Goal: Transaction & Acquisition: Purchase product/service

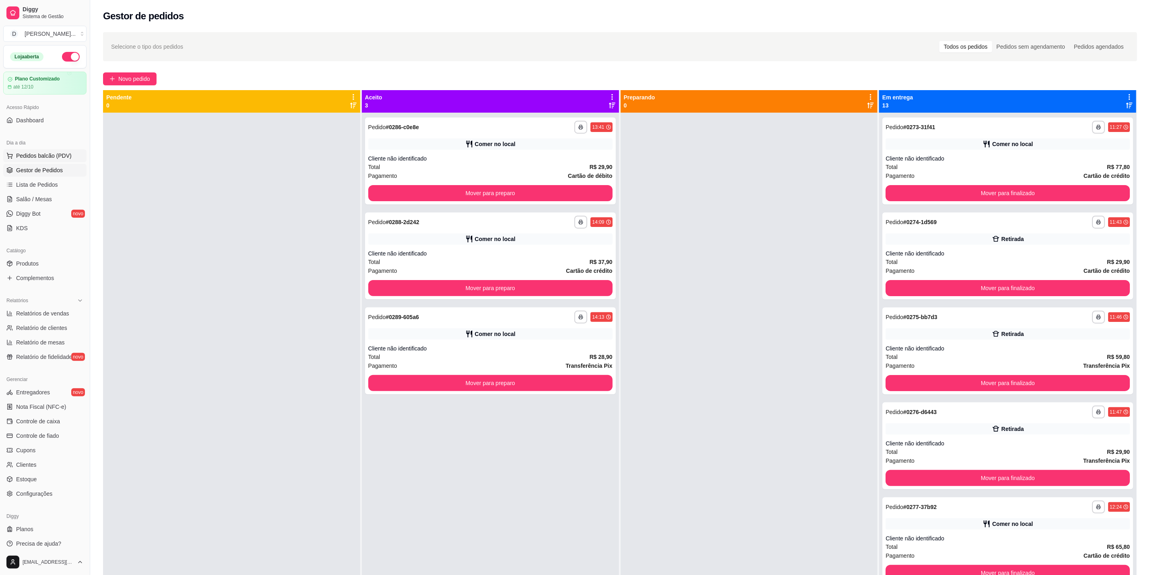
click at [54, 155] on span "Pedidos balcão (PDV)" at bounding box center [44, 156] width 56 height 8
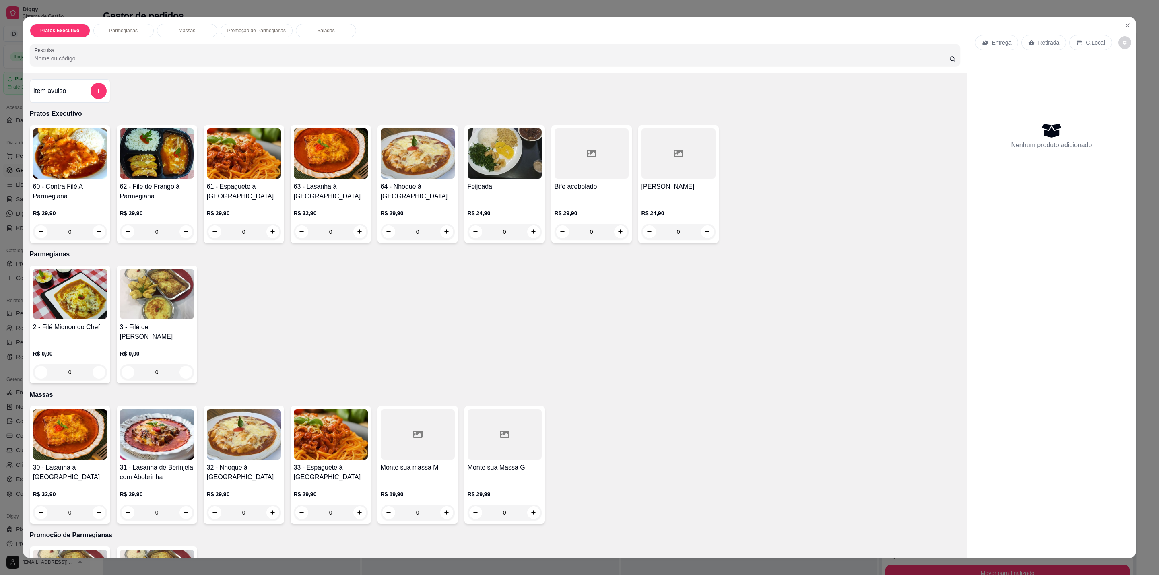
click at [72, 174] on img at bounding box center [70, 153] width 74 height 50
click at [508, 467] on div "Monte sua Massa G" at bounding box center [505, 472] width 74 height 19
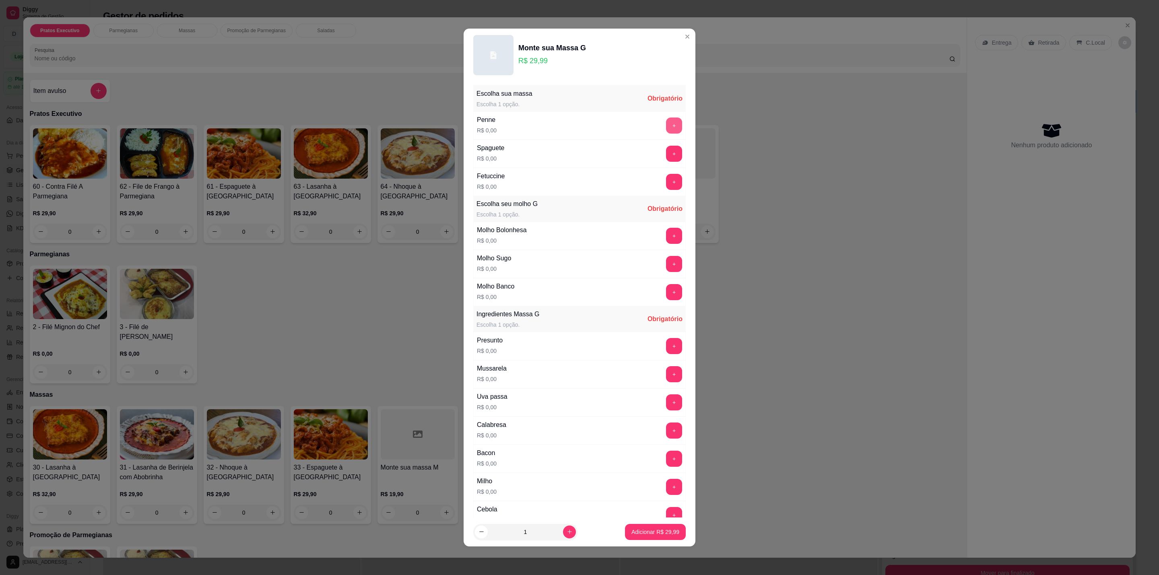
click at [666, 121] on button "+" at bounding box center [674, 126] width 16 height 16
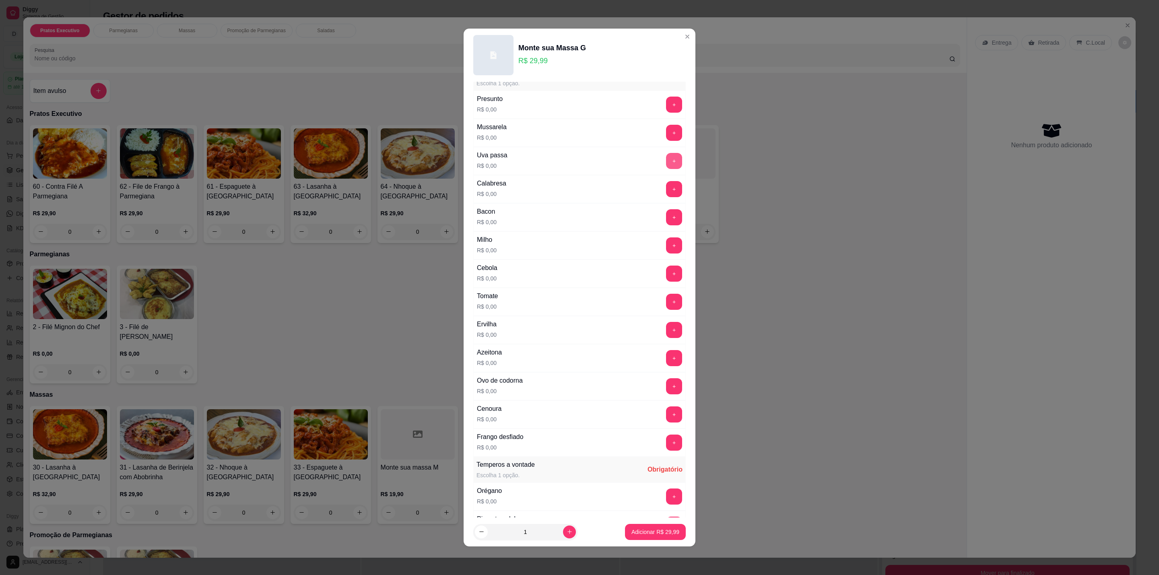
click at [666, 163] on button "+" at bounding box center [674, 161] width 16 height 16
click at [666, 196] on button "+" at bounding box center [674, 189] width 16 height 16
click at [666, 225] on button "+" at bounding box center [674, 217] width 16 height 16
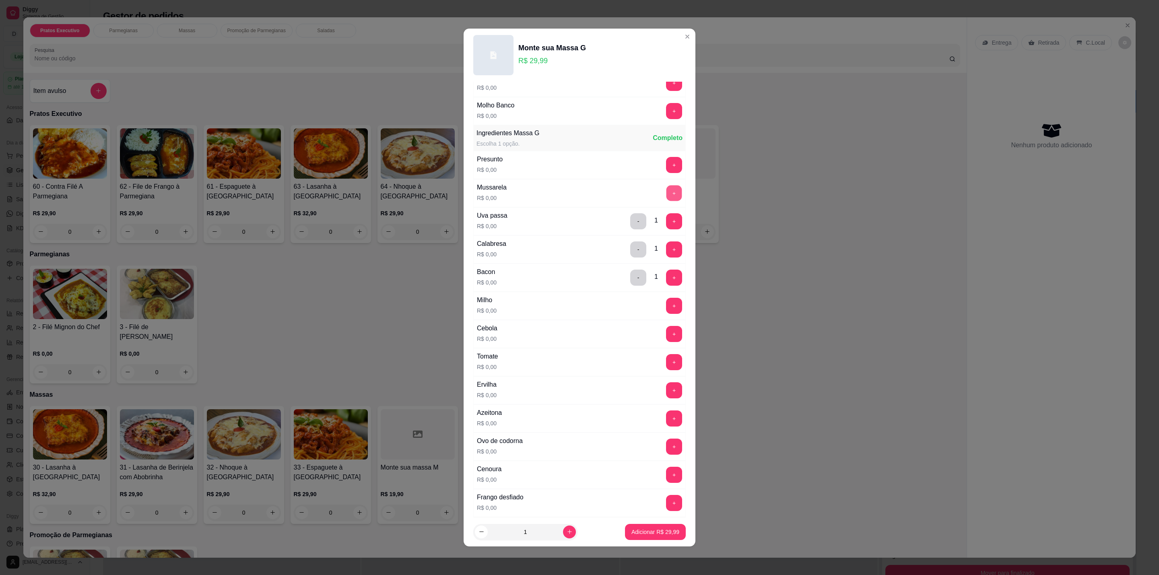
click at [667, 198] on button "+" at bounding box center [675, 194] width 16 height 16
click at [667, 332] on button "+" at bounding box center [675, 334] width 16 height 16
click at [666, 366] on button "+" at bounding box center [674, 362] width 16 height 16
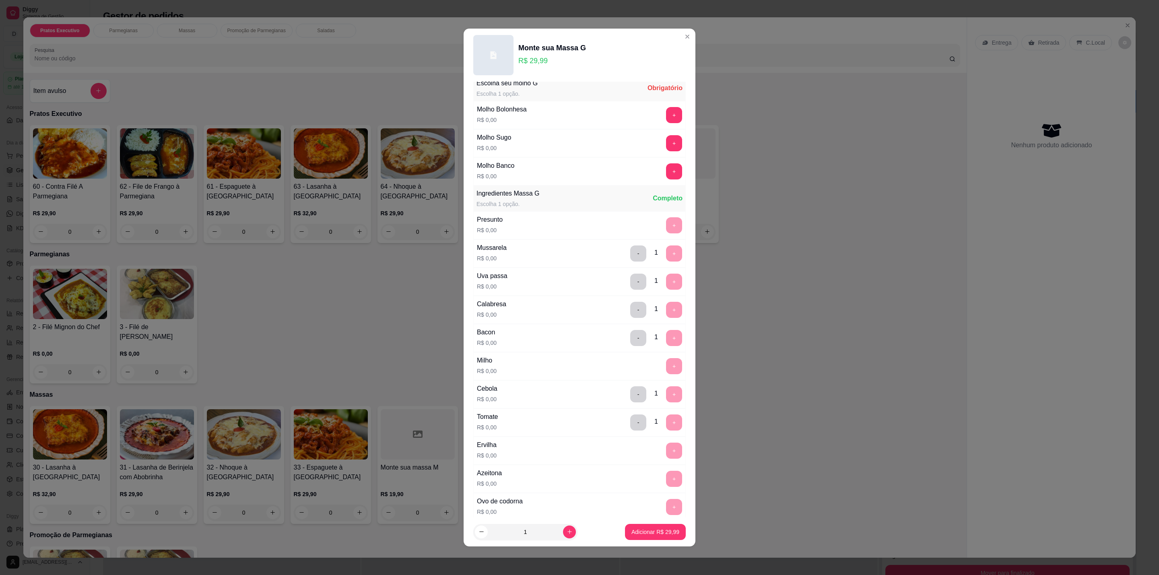
scroll to position [0, 0]
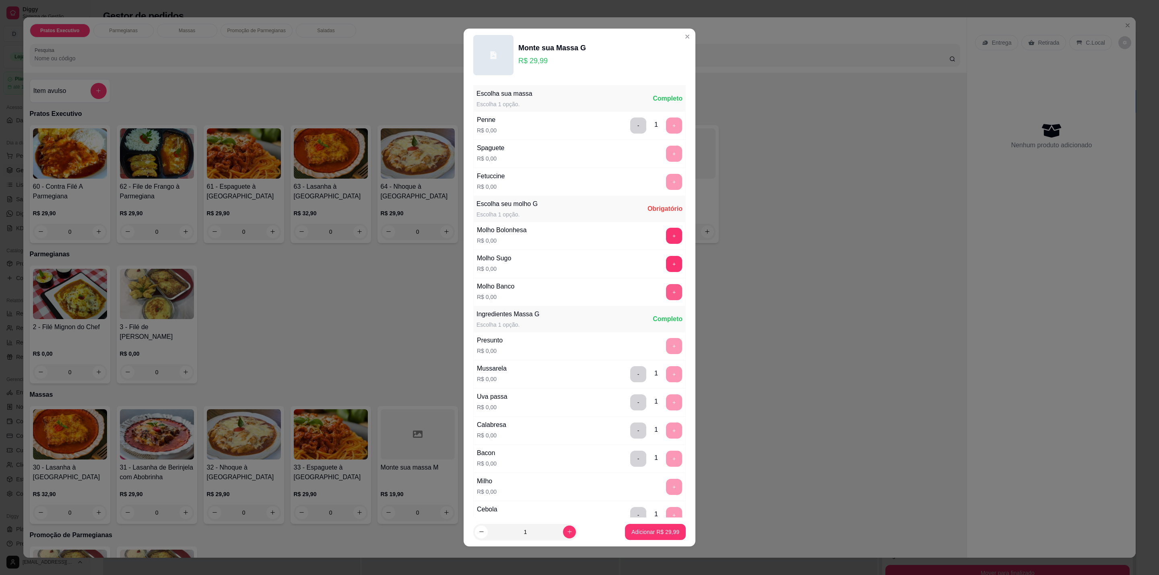
click at [666, 295] on button "+" at bounding box center [674, 292] width 16 height 16
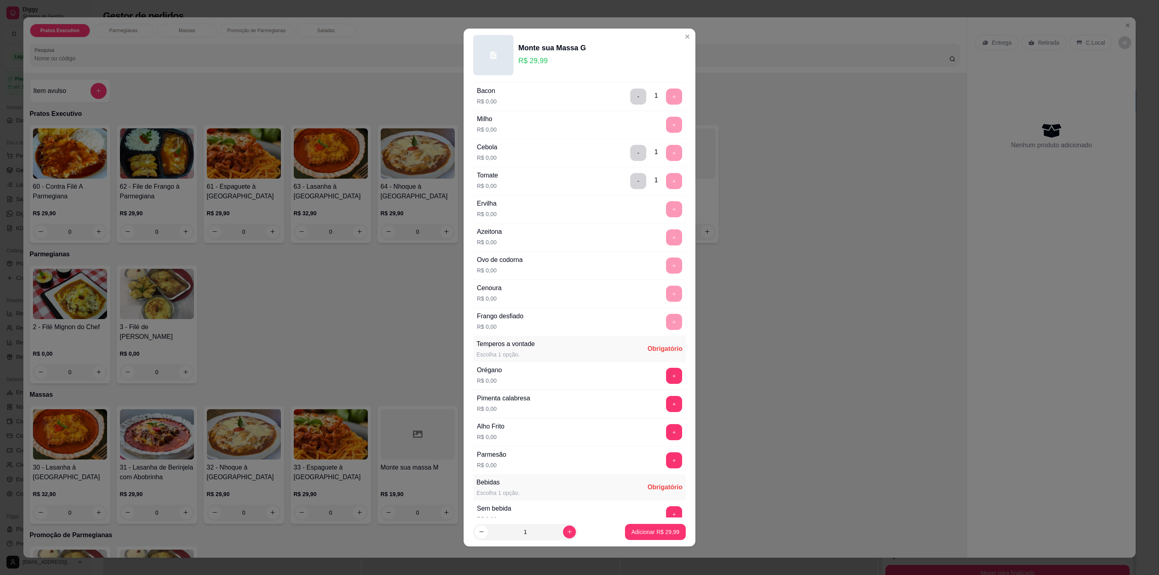
scroll to position [423, 0]
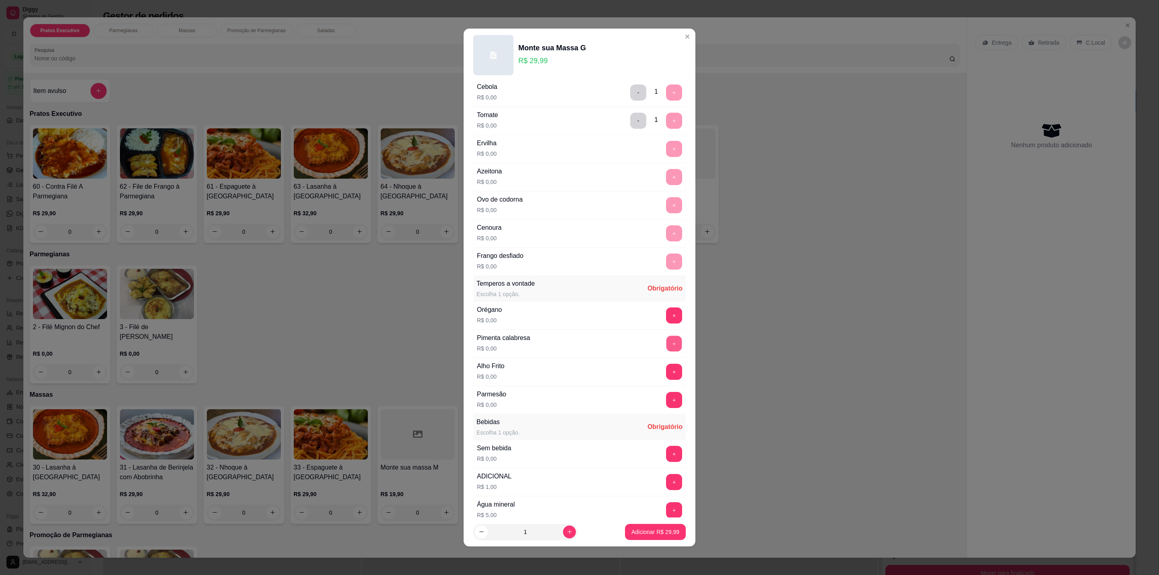
click at [667, 352] on button "+" at bounding box center [675, 344] width 16 height 16
click at [667, 380] on button "+" at bounding box center [675, 372] width 16 height 16
click at [666, 324] on button "+" at bounding box center [674, 316] width 16 height 16
click at [666, 407] on button "+" at bounding box center [674, 400] width 16 height 16
click at [667, 460] on button "+" at bounding box center [675, 454] width 16 height 16
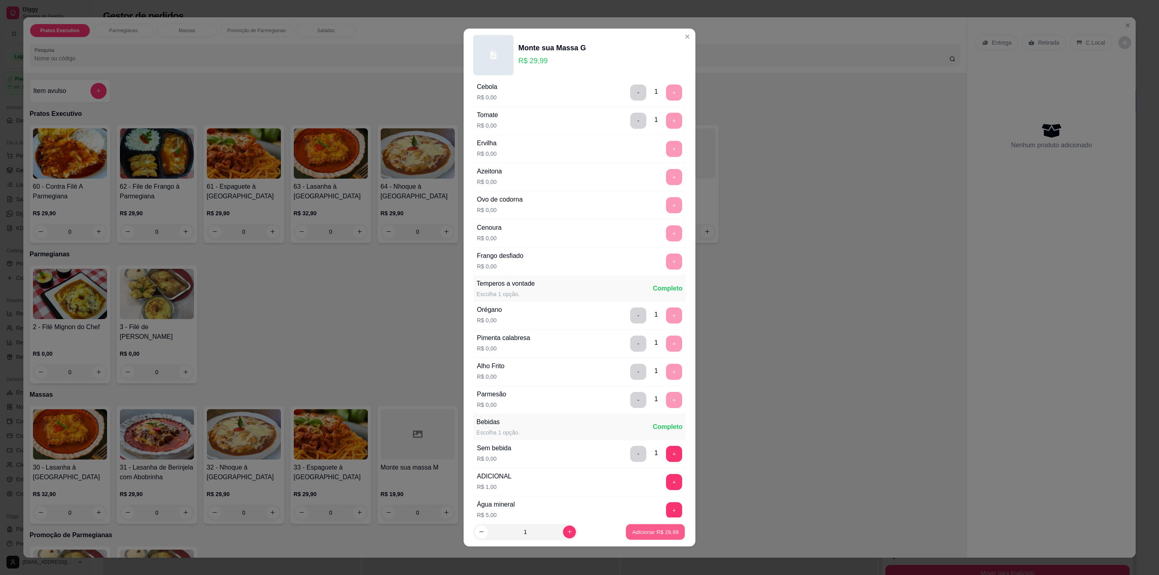
click at [645, 533] on p "Adicionar R$ 29,99" at bounding box center [655, 532] width 47 height 8
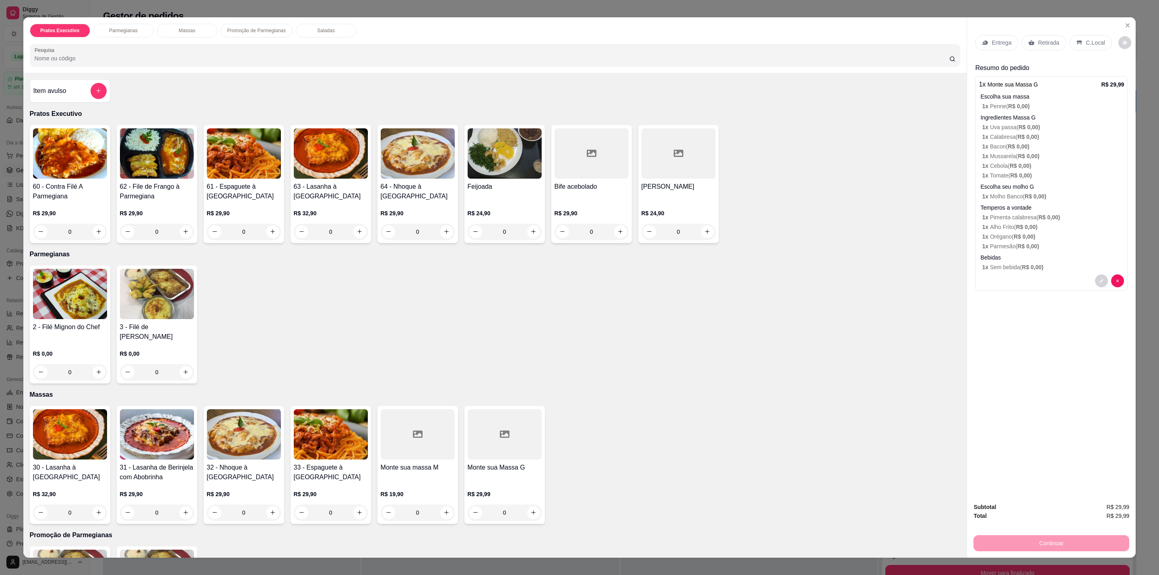
click at [63, 197] on h4 "60 - Contra Filé A Parmegiana" at bounding box center [70, 191] width 74 height 19
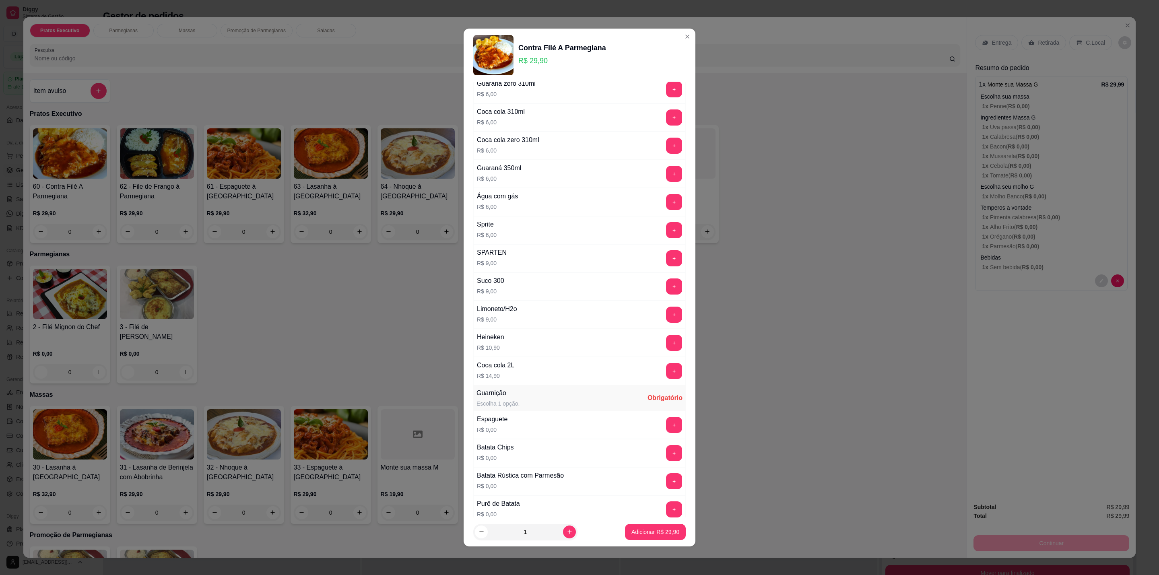
scroll to position [181, 0]
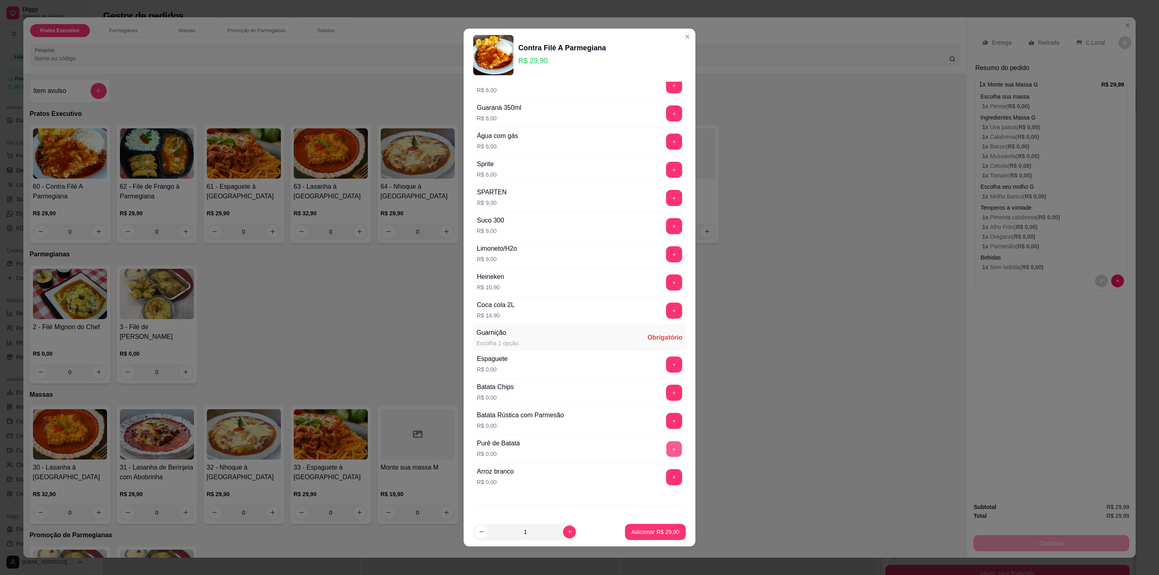
click at [667, 456] on button "+" at bounding box center [675, 450] width 16 height 16
click at [666, 483] on button "+" at bounding box center [674, 477] width 16 height 16
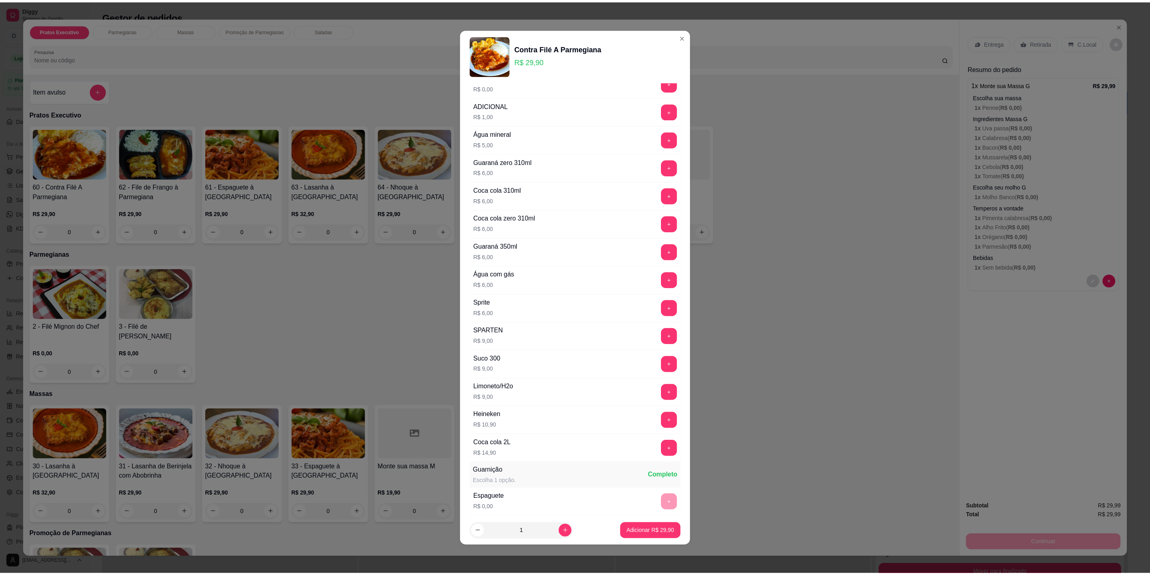
scroll to position [0, 0]
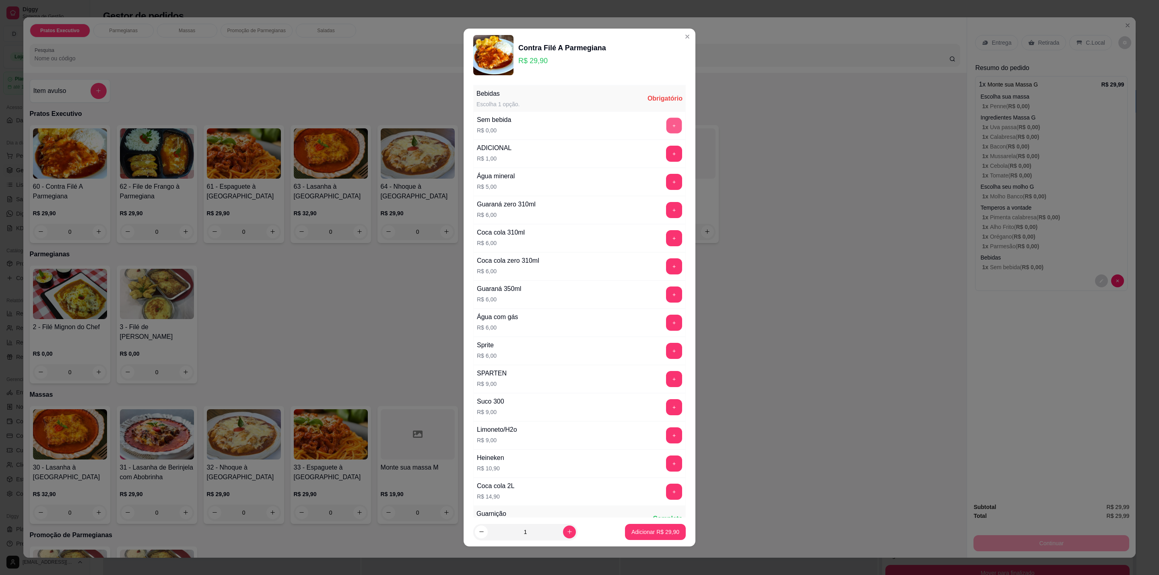
click at [667, 124] on button "+" at bounding box center [675, 126] width 16 height 16
click at [652, 530] on p "Adicionar R$ 29,90" at bounding box center [655, 532] width 47 height 8
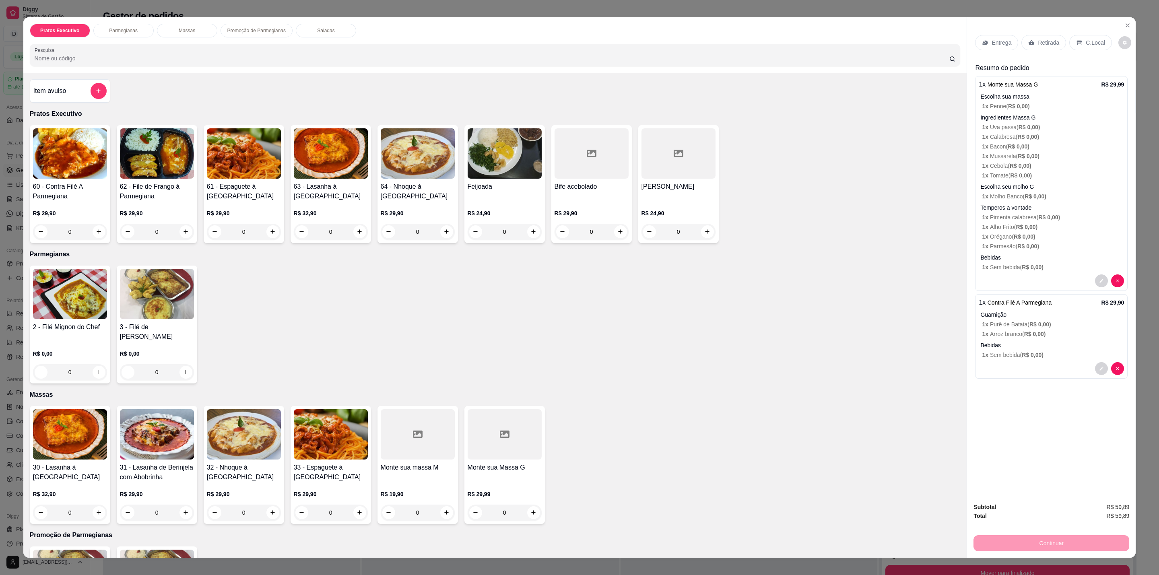
click at [1092, 43] on p "C.Local" at bounding box center [1095, 43] width 19 height 8
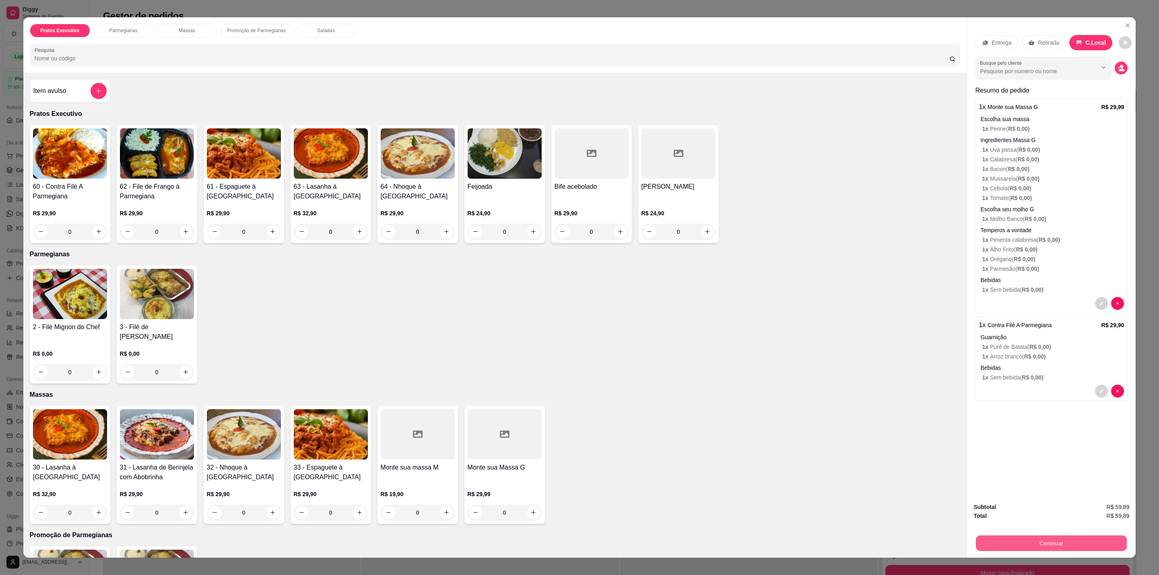
click at [1032, 537] on button "Continuar" at bounding box center [1051, 544] width 151 height 16
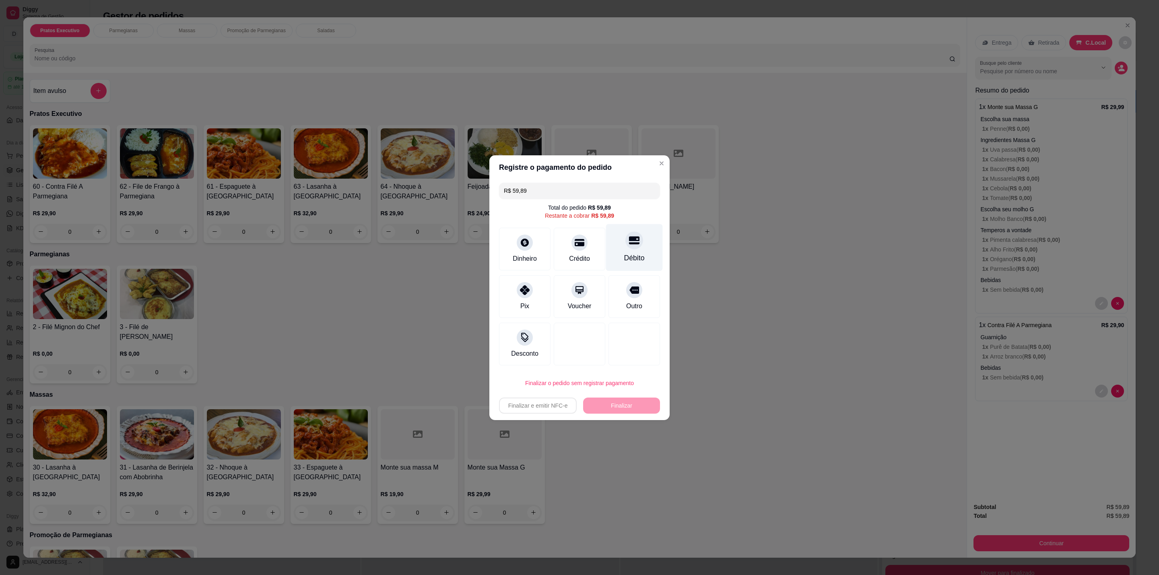
click at [634, 246] on div "Débito" at bounding box center [634, 247] width 57 height 47
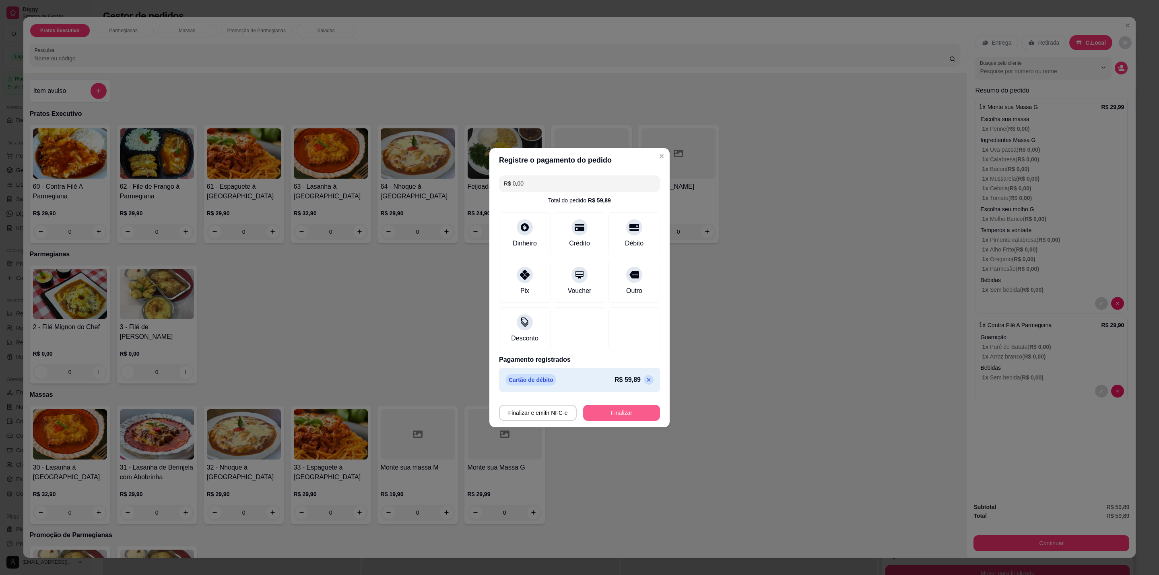
click at [598, 408] on button "Finalizar" at bounding box center [621, 413] width 77 height 16
type input "-R$ 59,89"
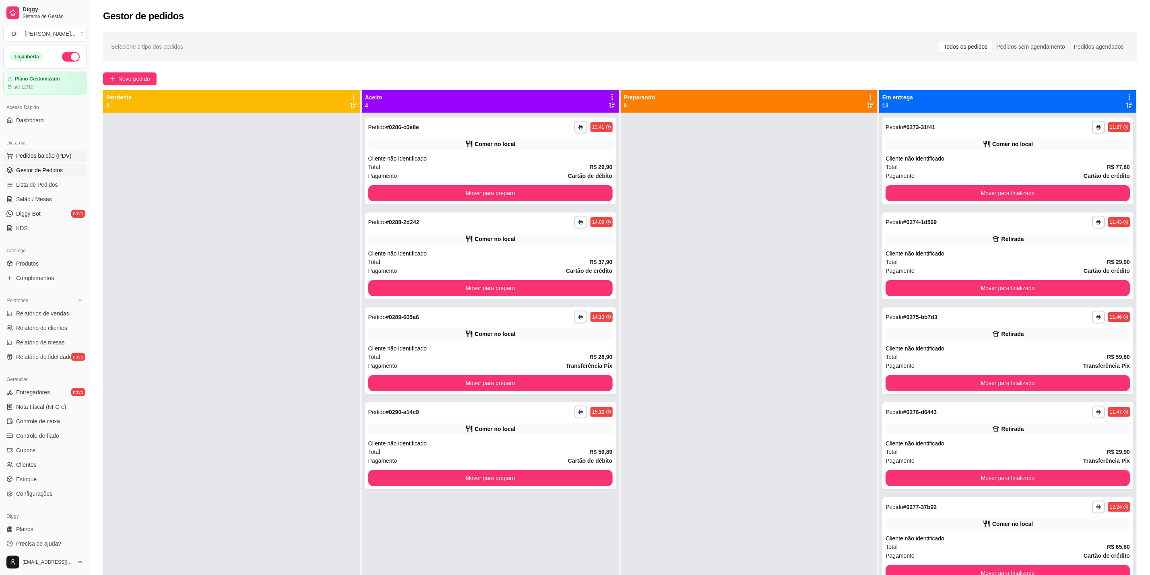
click at [18, 156] on span "Pedidos balcão (PDV)" at bounding box center [44, 156] width 56 height 8
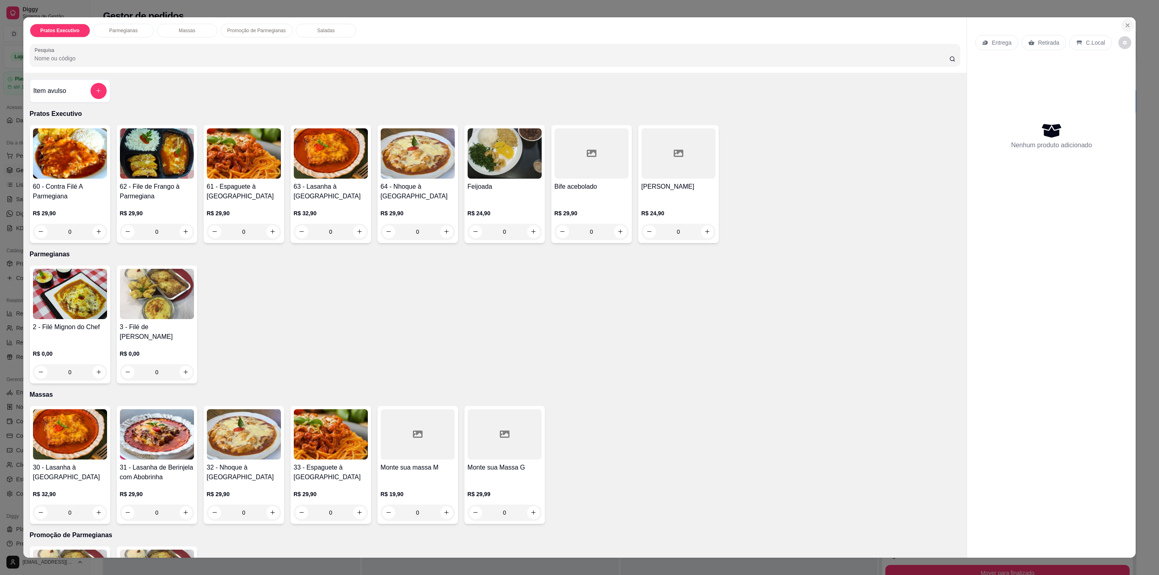
click at [1125, 22] on icon "Close" at bounding box center [1128, 25] width 6 height 6
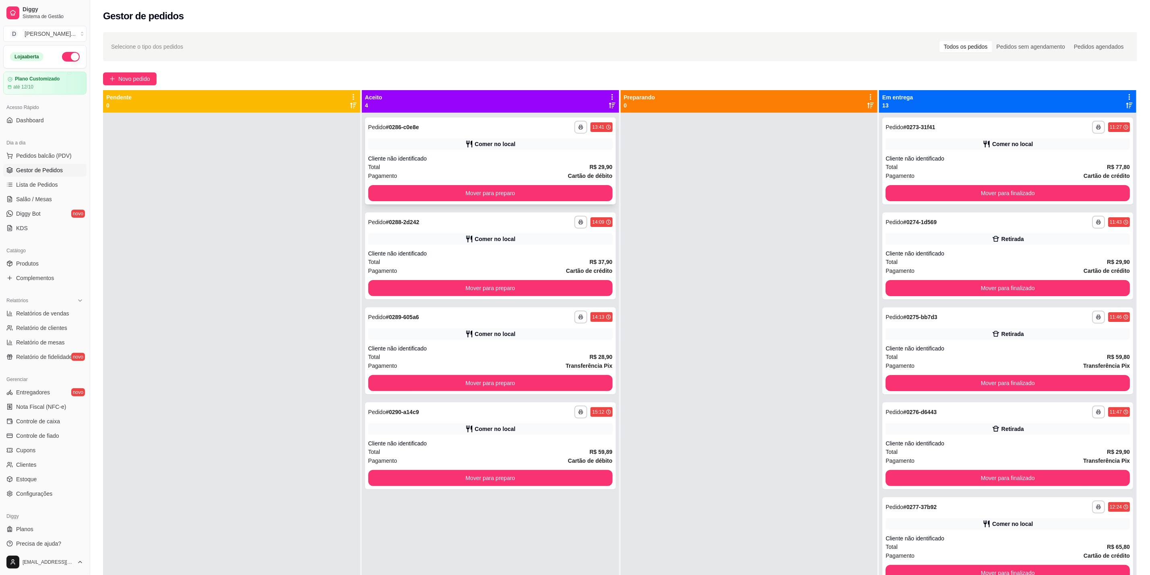
click at [537, 186] on button "Mover para preparo" at bounding box center [490, 193] width 244 height 16
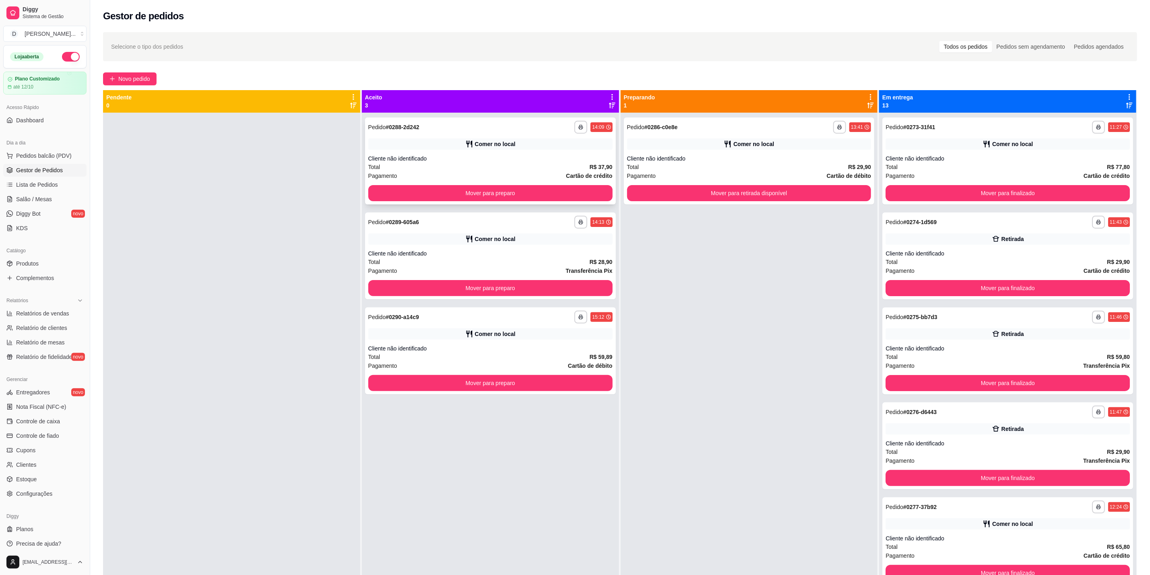
click at [566, 162] on div "Cliente não identificado" at bounding box center [490, 159] width 244 height 8
click at [526, 184] on div "**********" at bounding box center [490, 161] width 251 height 87
click at [568, 193] on button "Mover para preparo" at bounding box center [490, 194] width 237 height 16
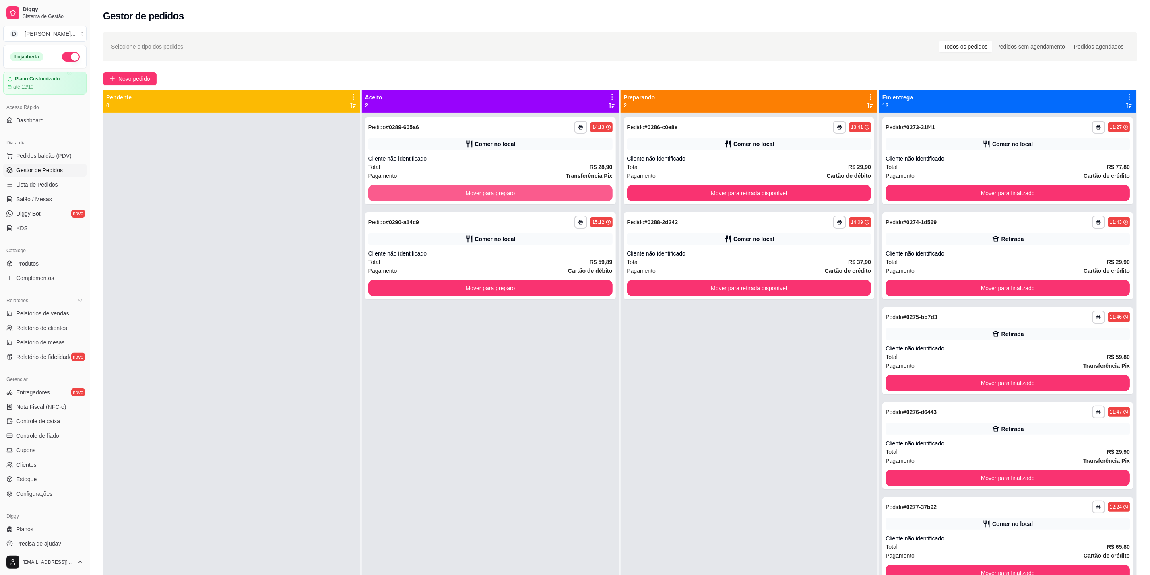
click at [568, 192] on button "Mover para preparo" at bounding box center [490, 193] width 244 height 16
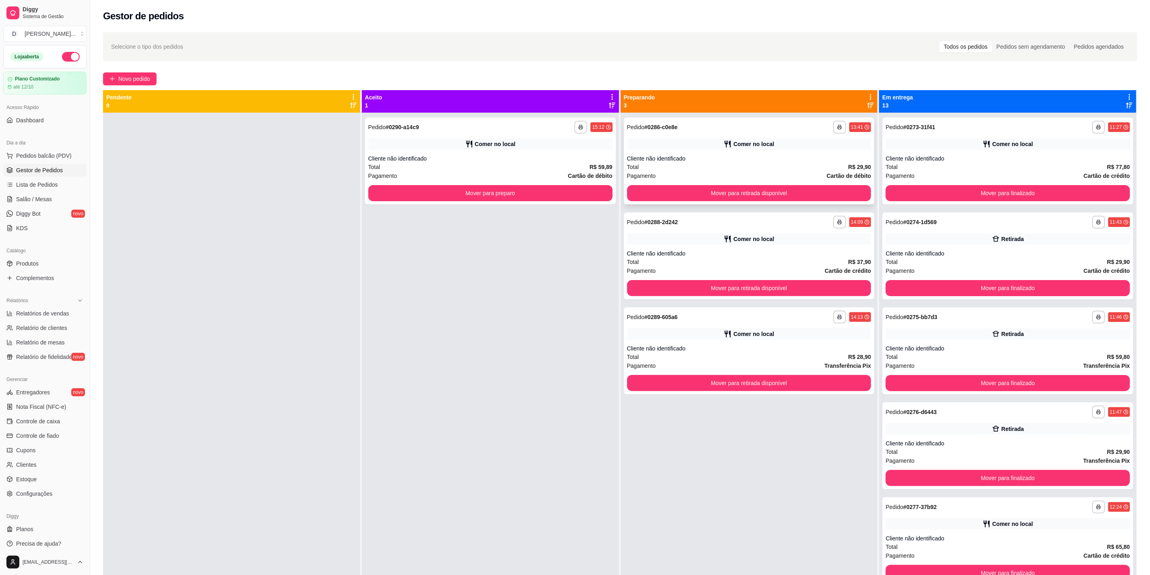
click at [680, 202] on div "**********" at bounding box center [749, 161] width 251 height 87
click at [796, 198] on button "Mover para retirada disponível" at bounding box center [749, 194] width 237 height 16
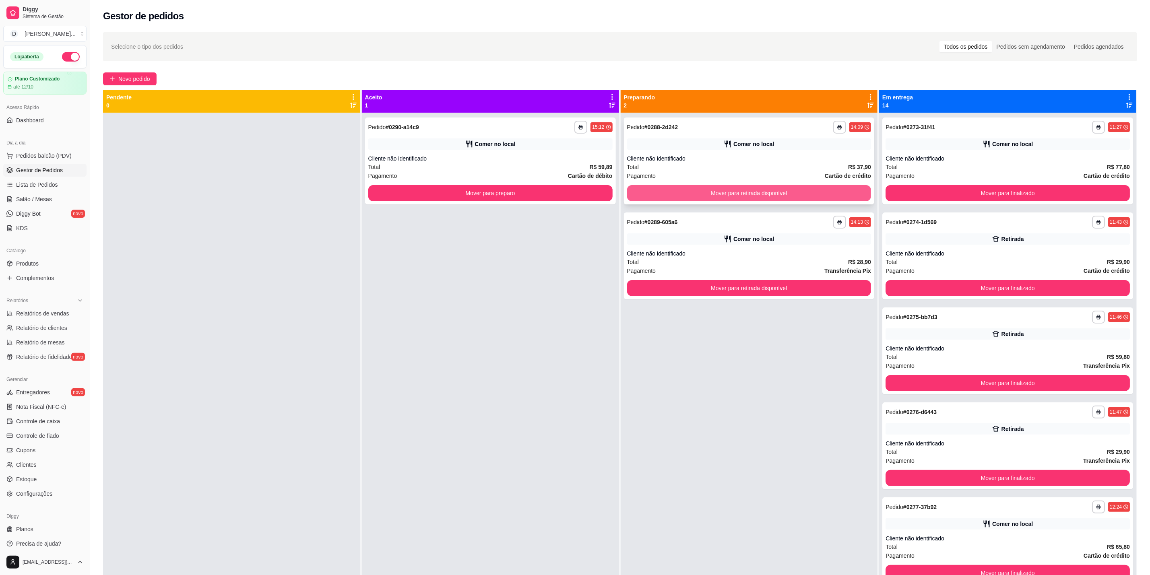
click at [803, 195] on button "Mover para retirada disponível" at bounding box center [749, 193] width 244 height 16
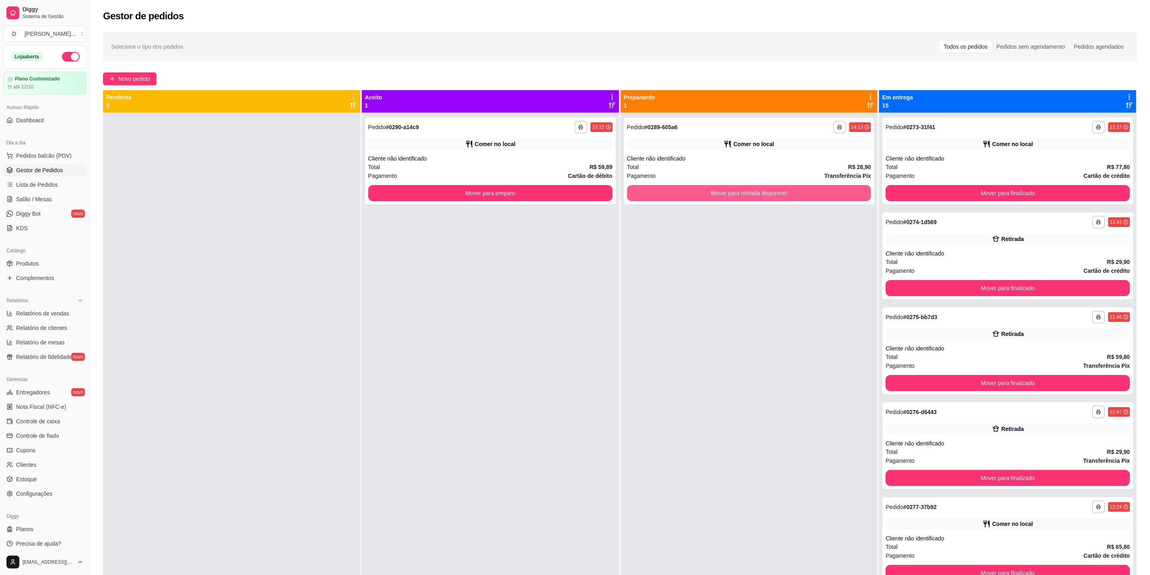
click at [803, 195] on button "Mover para retirada disponível" at bounding box center [749, 193] width 244 height 16
